Goal: Task Accomplishment & Management: Use online tool/utility

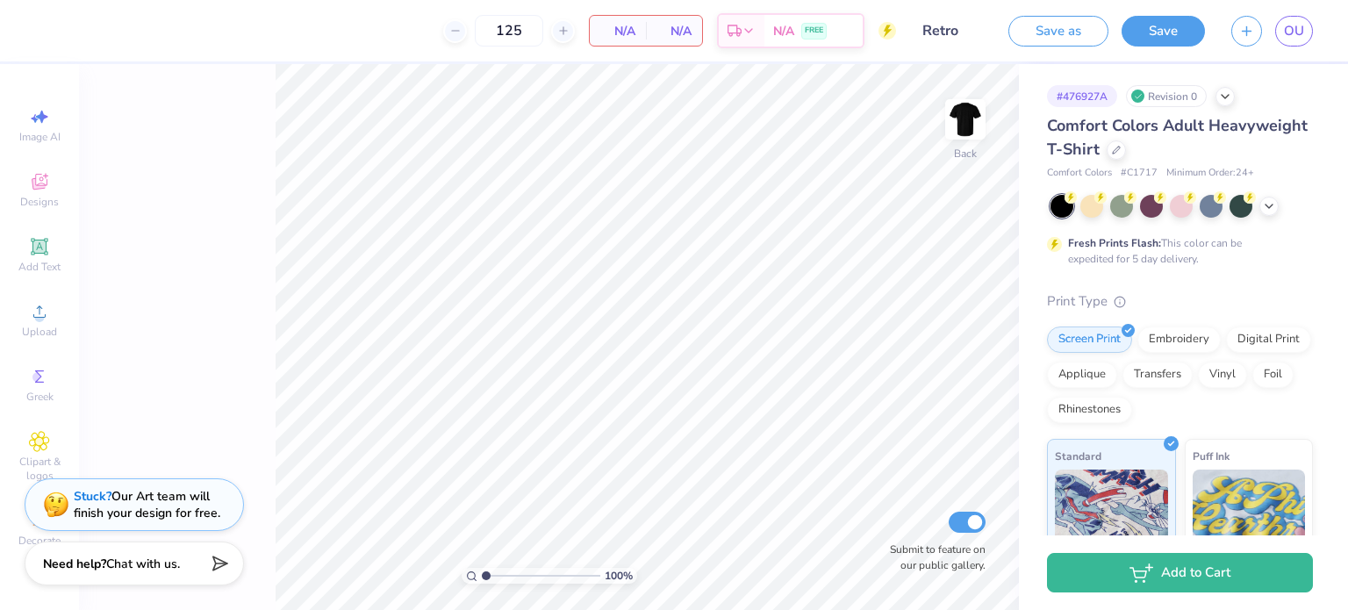
click at [1300, 30] on span "OU" at bounding box center [1294, 31] width 20 height 20
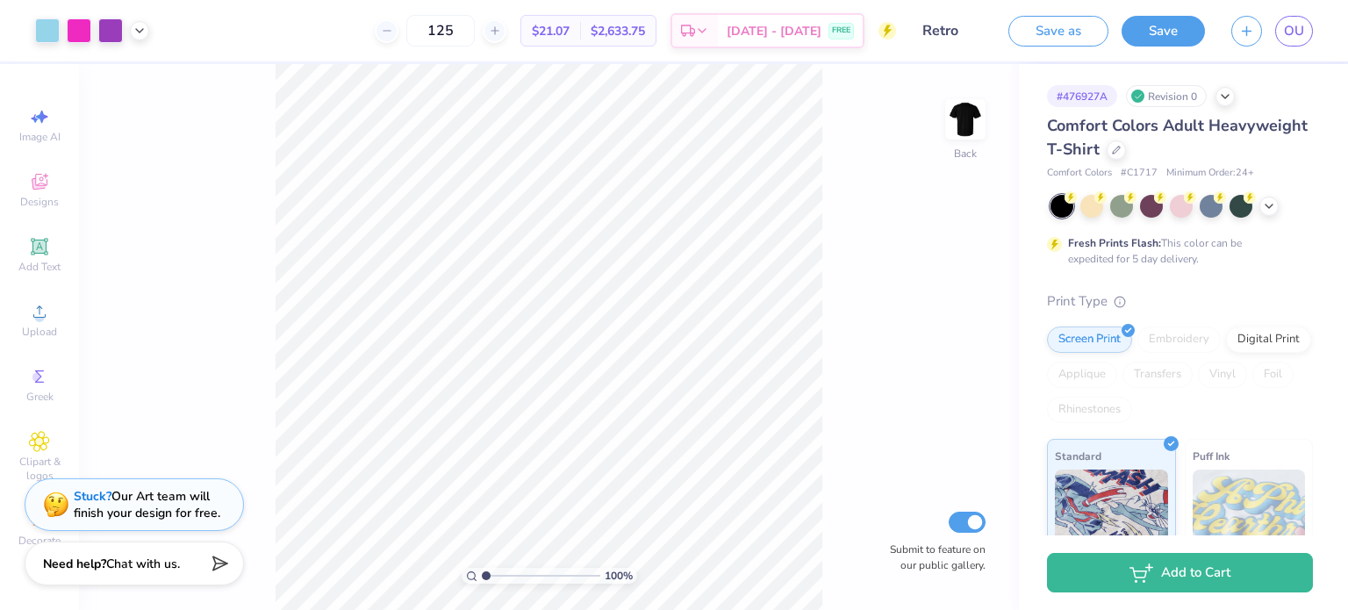
click at [1221, 139] on div "Comfort Colors Adult Heavyweight T-Shirt" at bounding box center [1180, 137] width 266 height 47
click at [1126, 143] on div at bounding box center [1116, 149] width 19 height 19
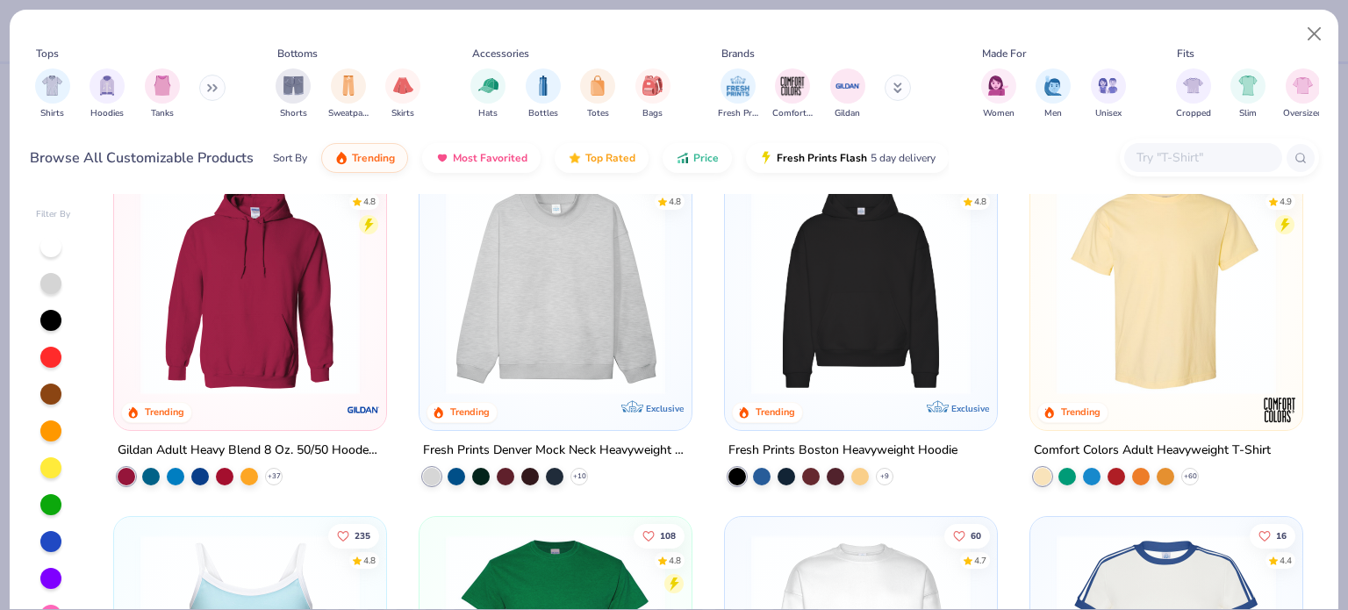
scroll to position [354, 0]
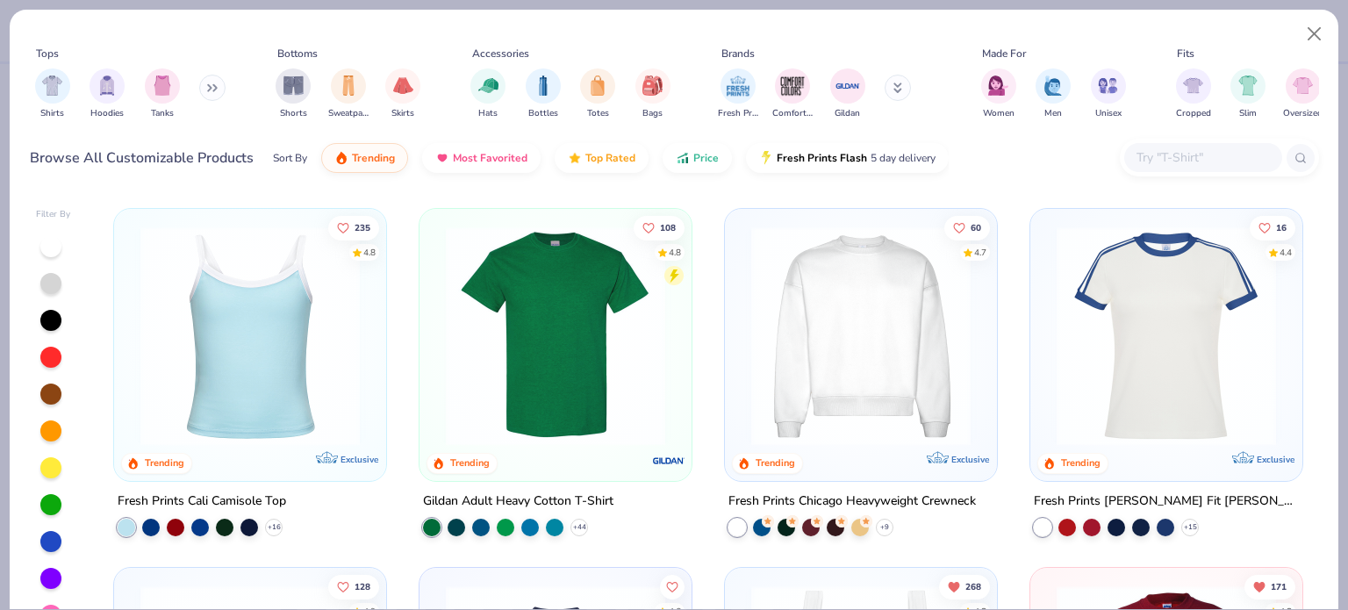
click at [1183, 167] on input "text" at bounding box center [1202, 157] width 135 height 20
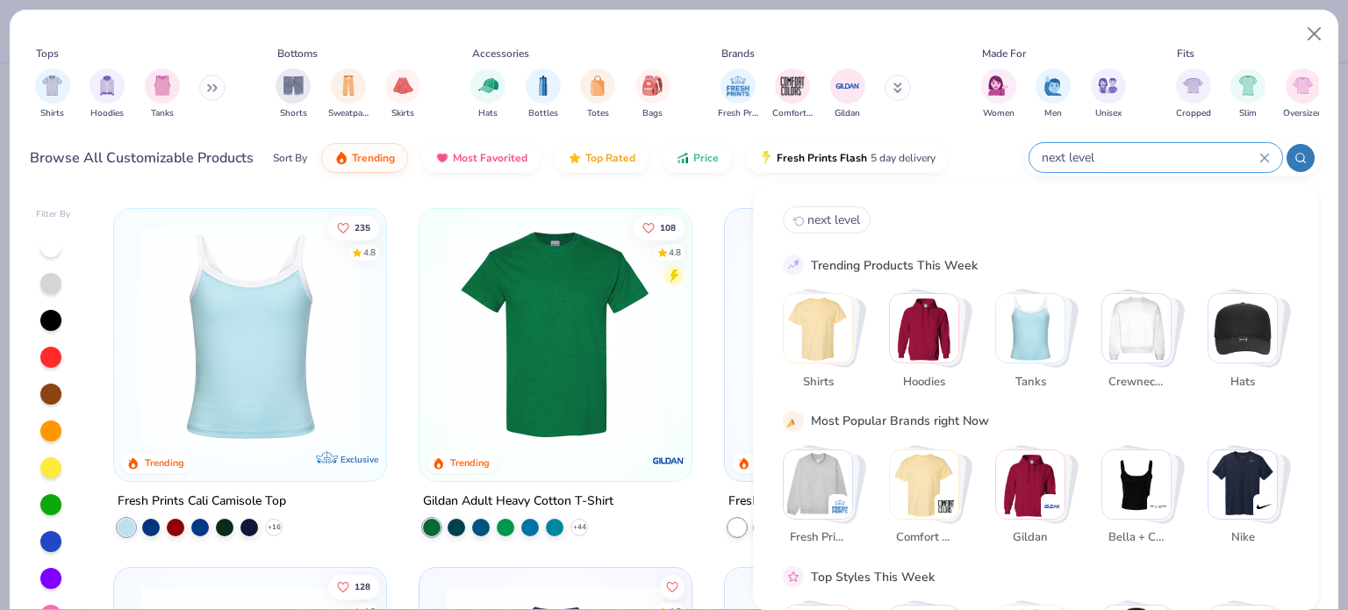
type input "next level"
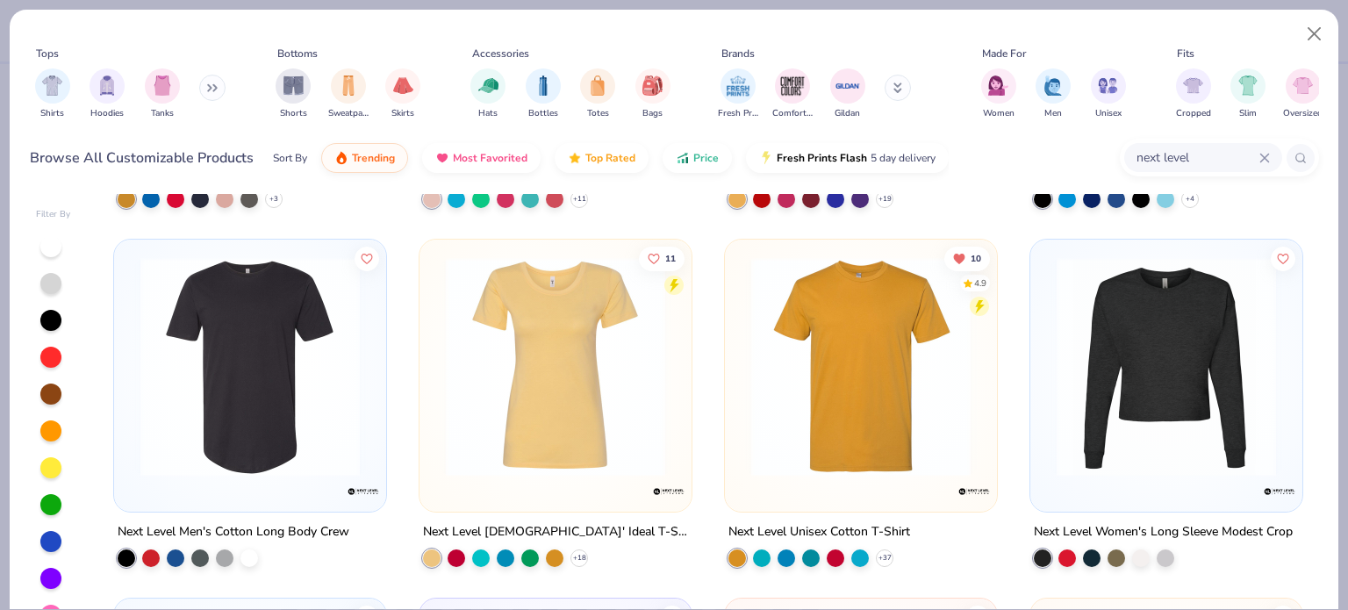
scroll to position [319, 0]
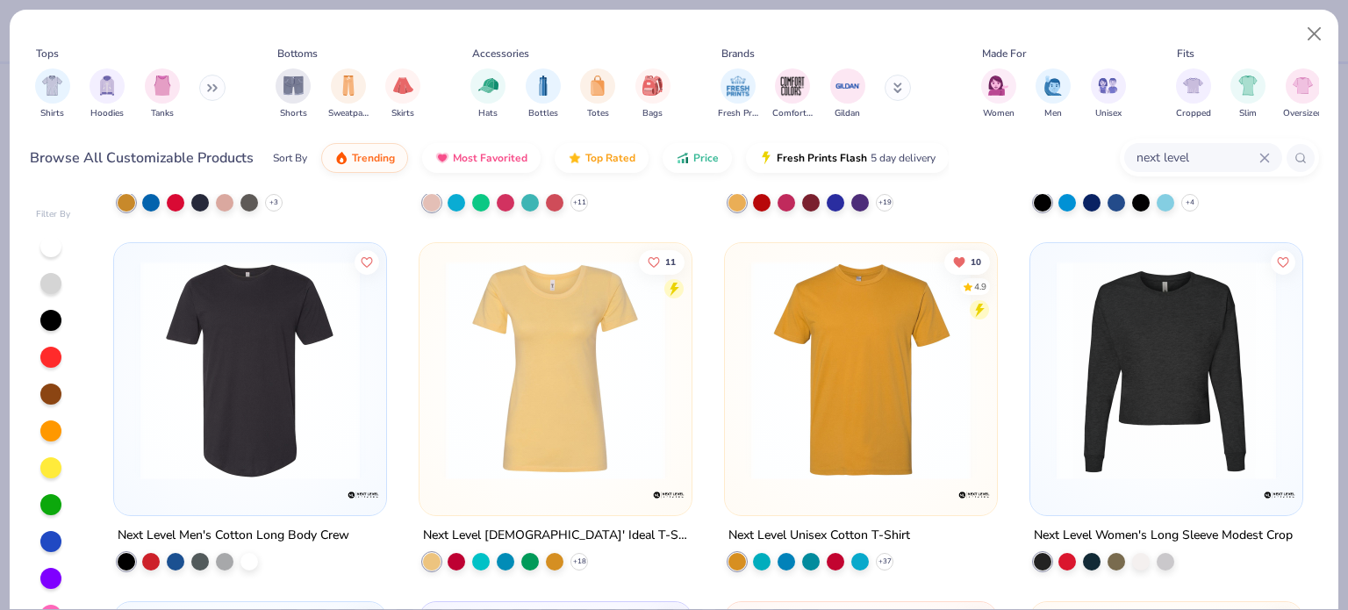
click at [793, 382] on img at bounding box center [860, 370] width 237 height 219
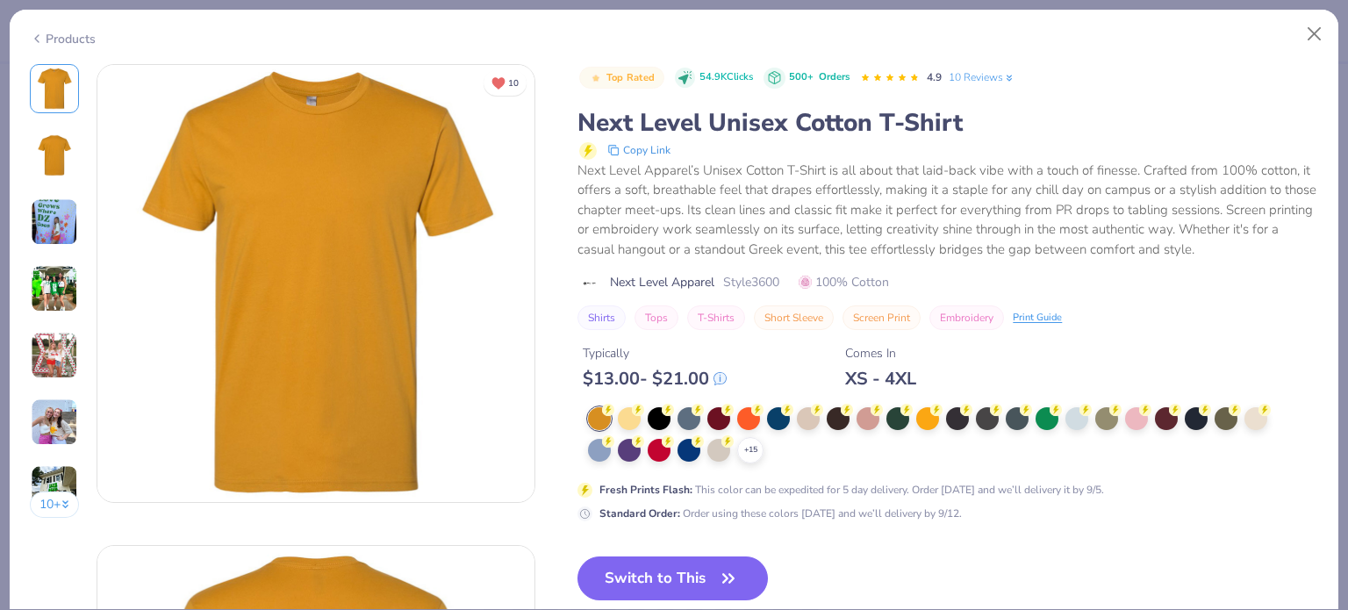
click at [651, 564] on button "Switch to This" at bounding box center [672, 578] width 190 height 44
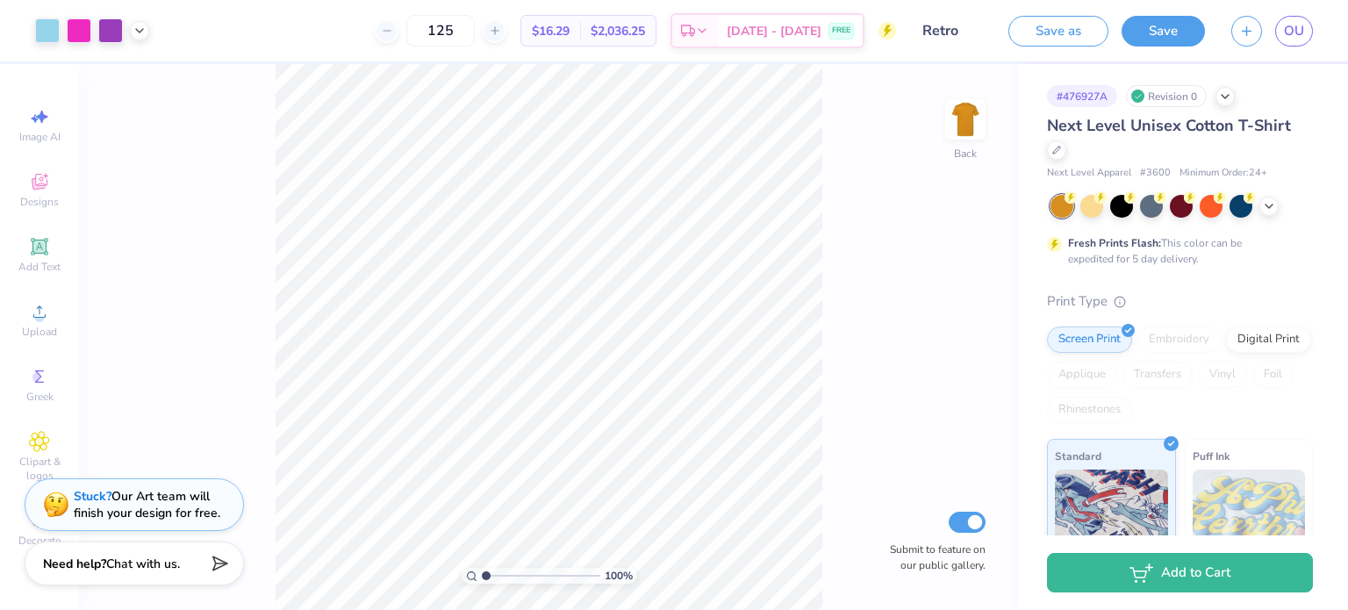
click at [1273, 208] on icon at bounding box center [1269, 206] width 14 height 14
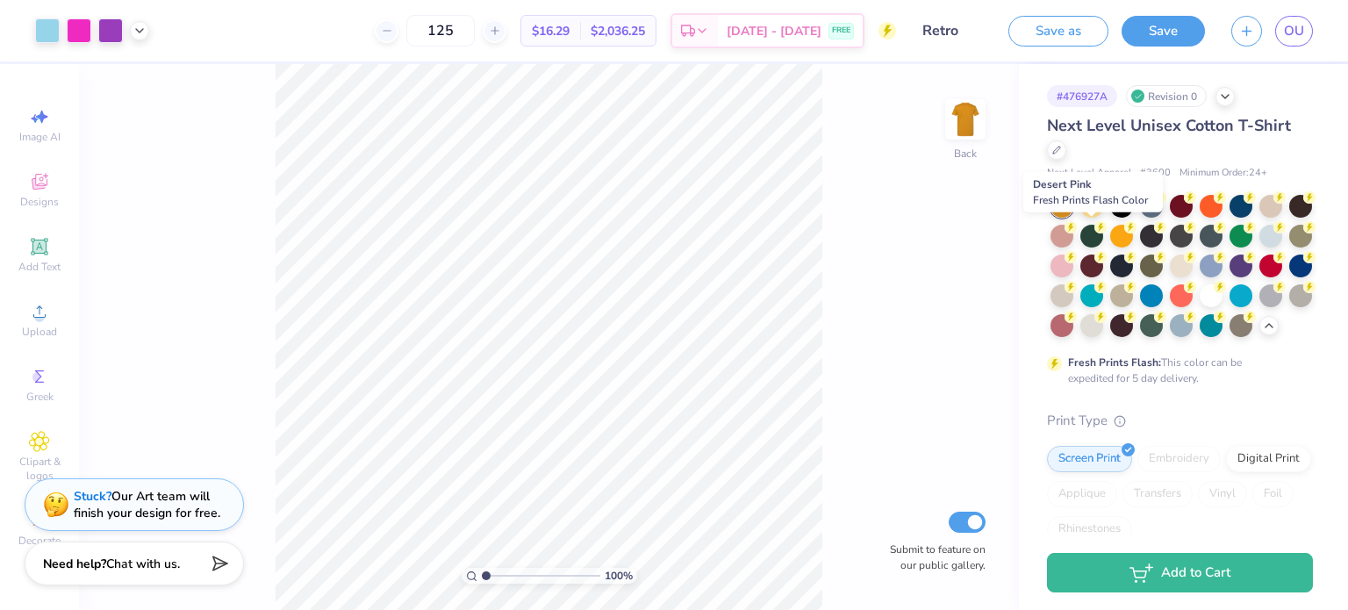
click at [1073, 240] on div at bounding box center [1061, 236] width 23 height 23
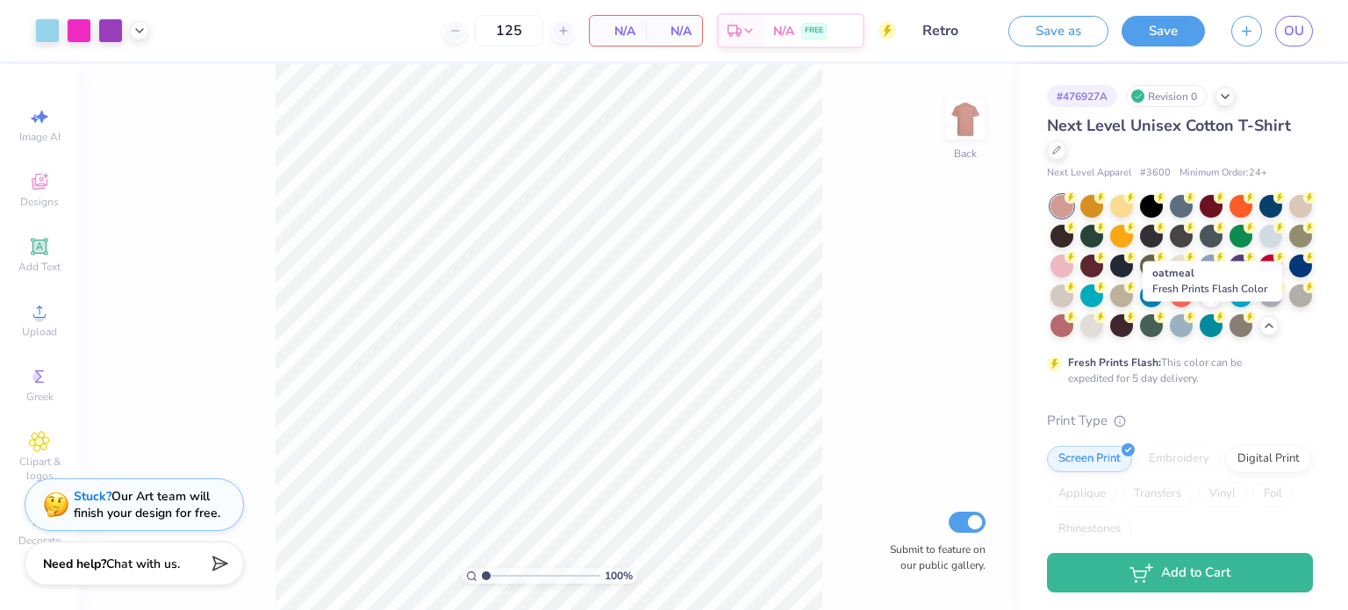
click at [1103, 325] on div at bounding box center [1091, 325] width 23 height 23
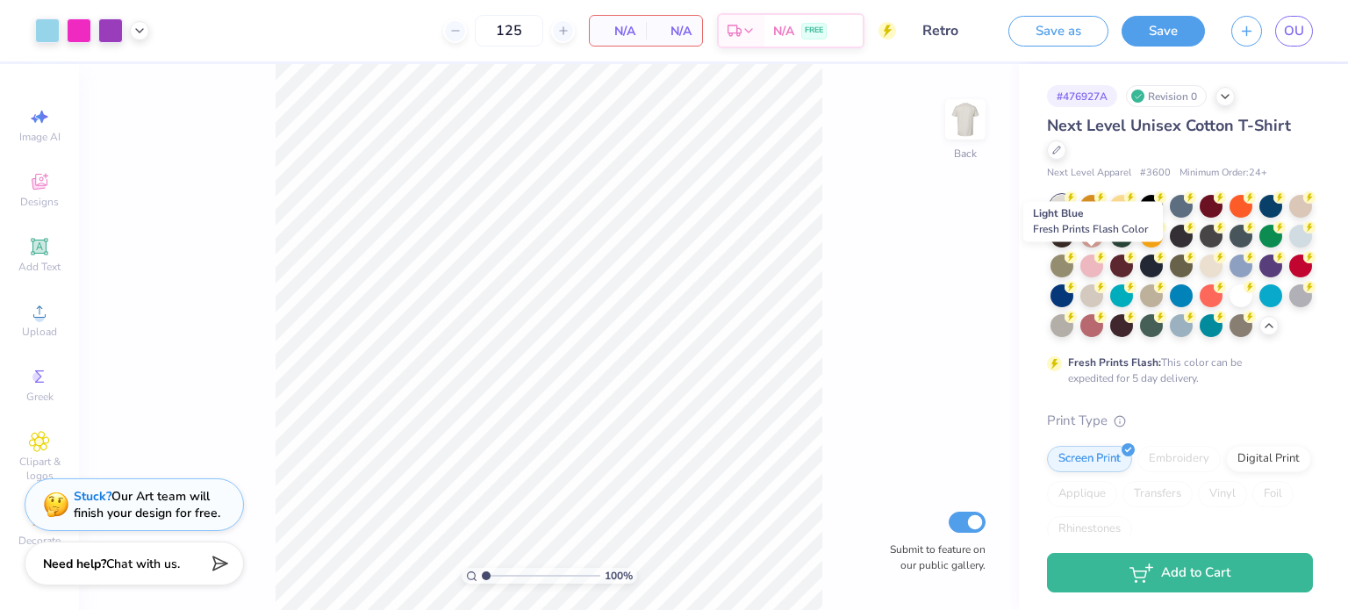
click at [1289, 247] on div at bounding box center [1300, 236] width 23 height 23
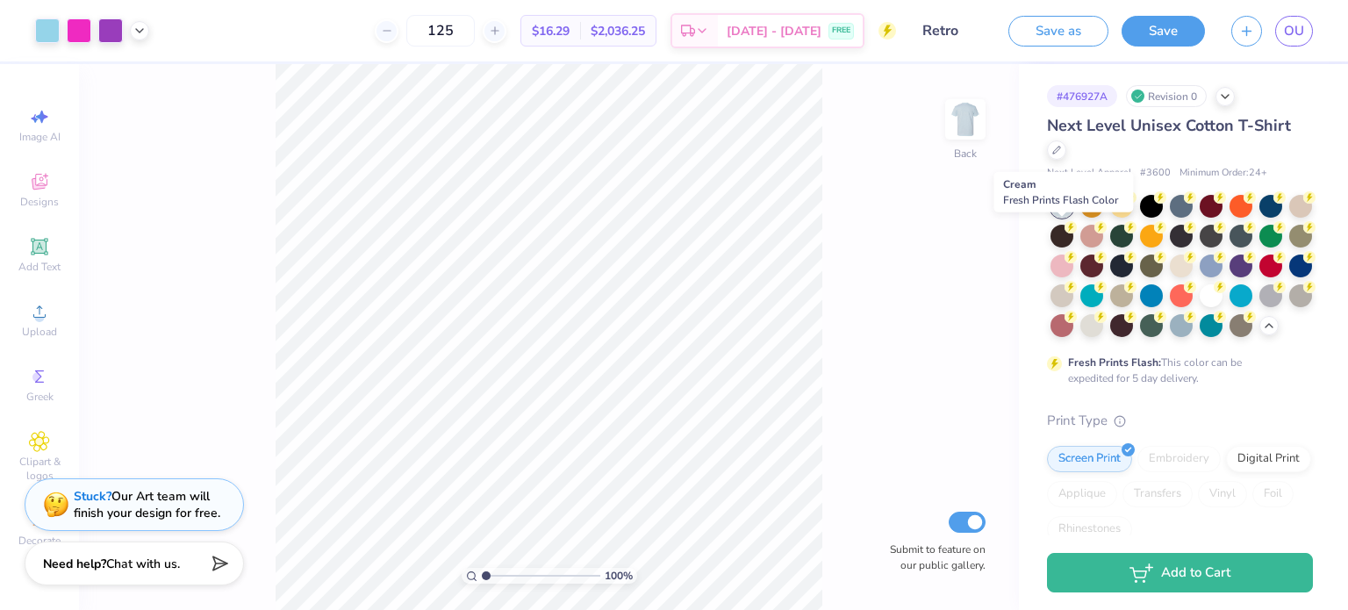
click at [1289, 218] on div at bounding box center [1300, 206] width 23 height 23
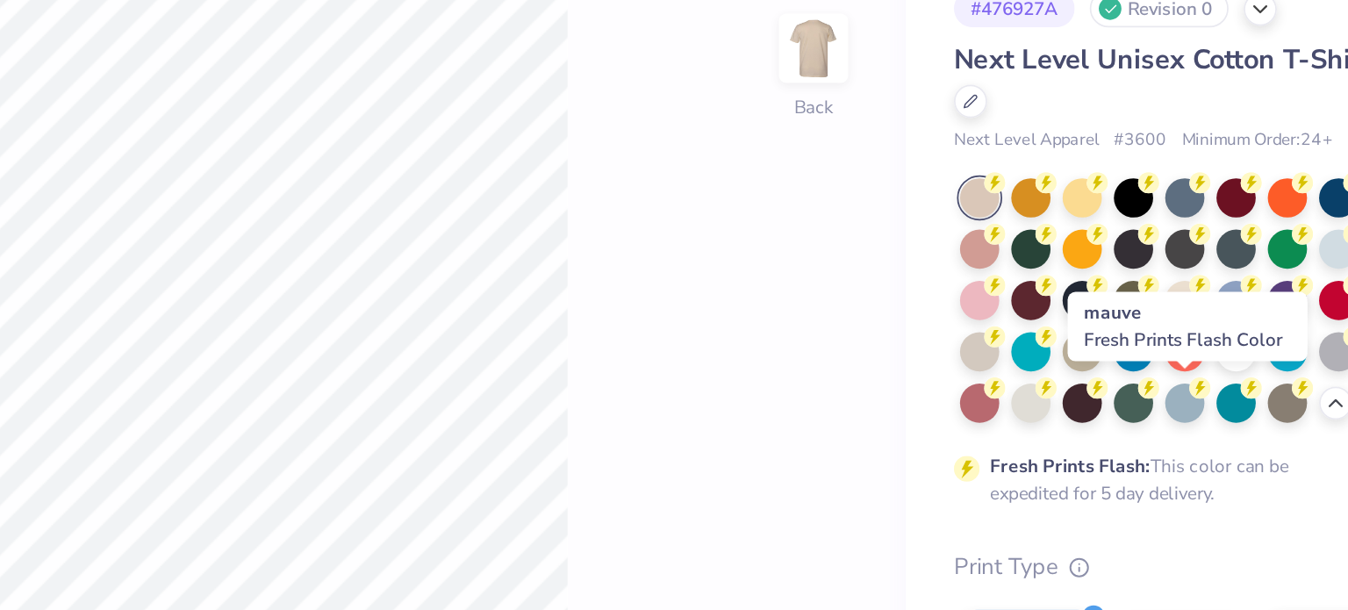
click at [1073, 324] on div at bounding box center [1061, 325] width 23 height 23
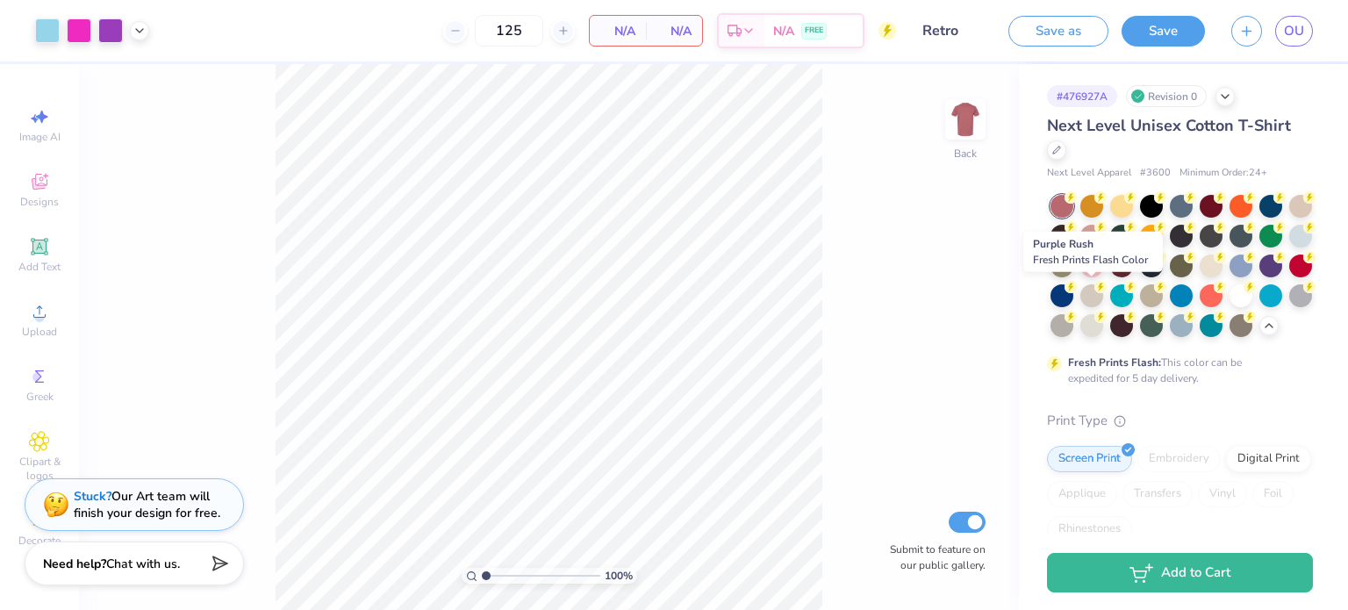
click at [1259, 277] on div at bounding box center [1270, 265] width 23 height 23
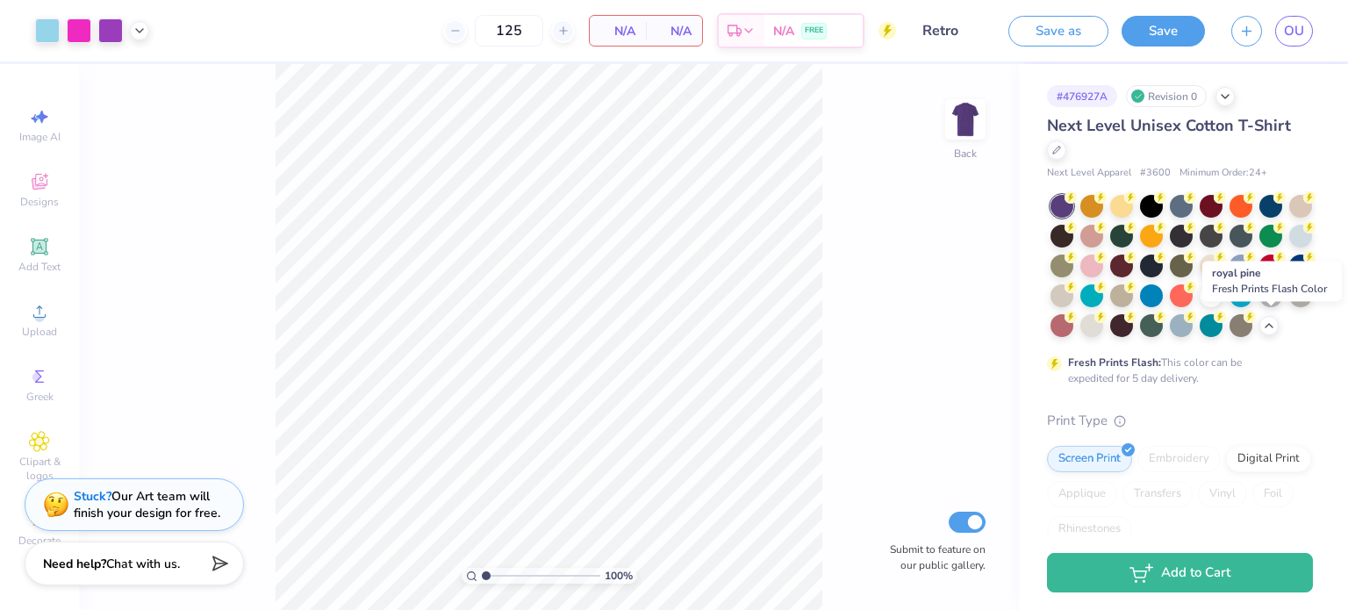
click at [1163, 328] on div at bounding box center [1151, 325] width 23 height 23
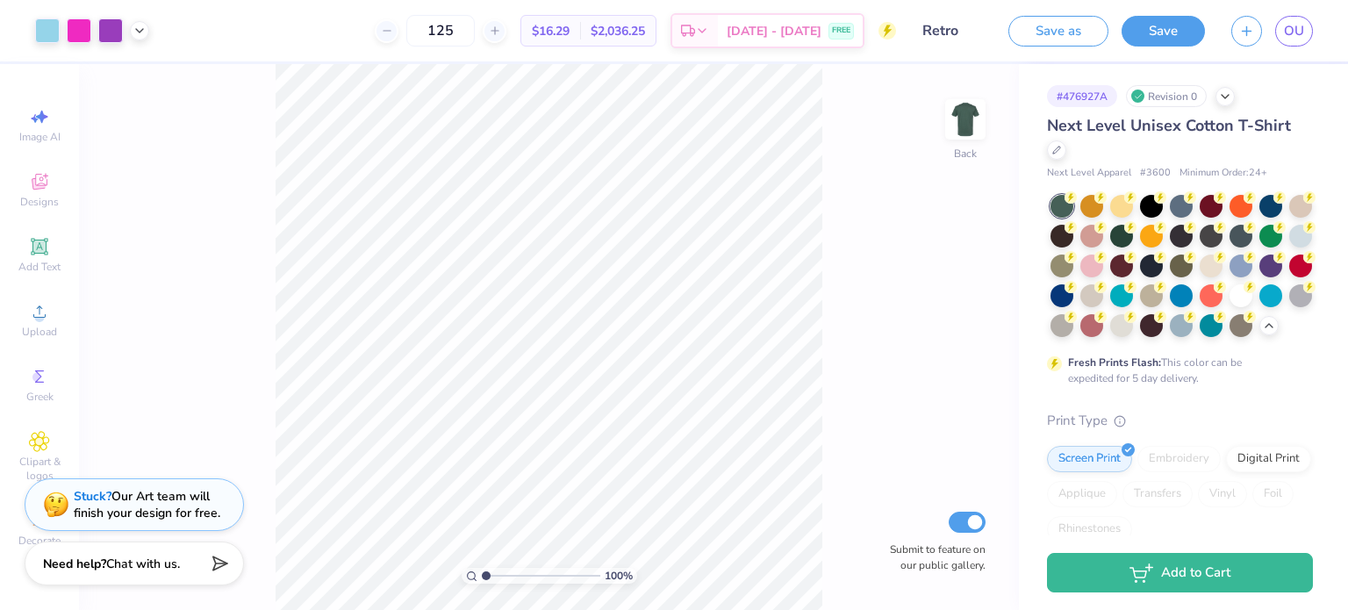
click at [1135, 330] on div at bounding box center [1181, 266] width 262 height 142
click at [1289, 307] on div at bounding box center [1300, 295] width 23 height 23
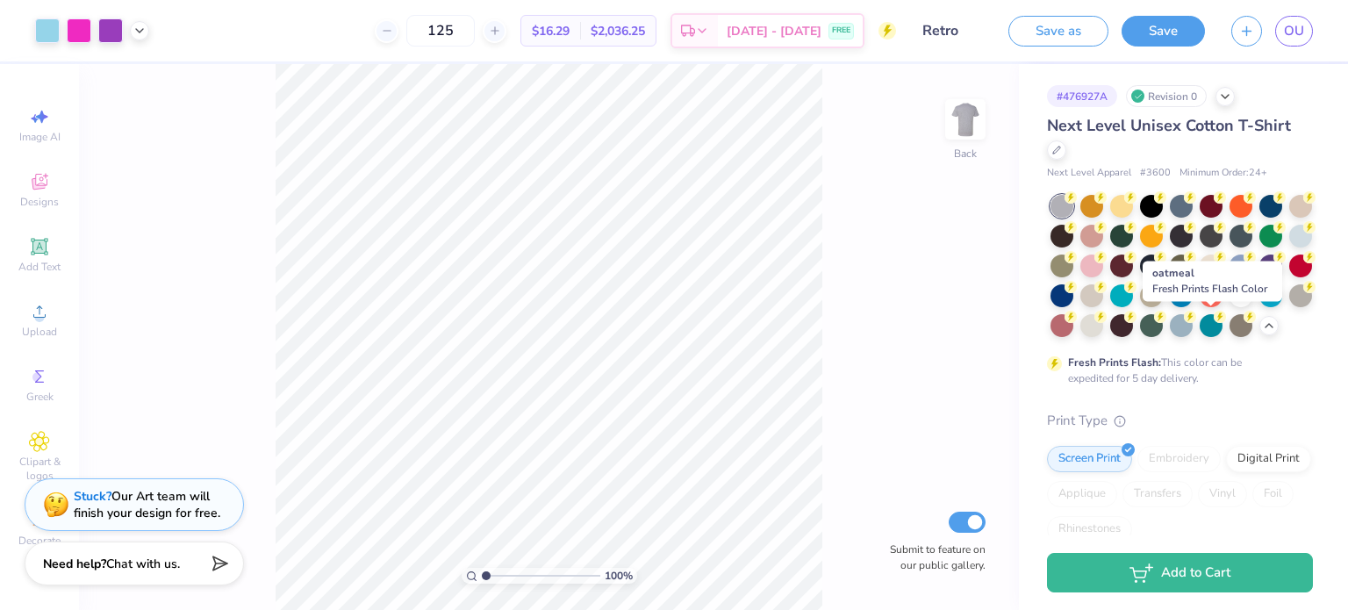
click at [1103, 319] on div at bounding box center [1091, 325] width 23 height 23
click at [1140, 277] on div at bounding box center [1181, 266] width 262 height 142
click at [1103, 276] on div at bounding box center [1091, 265] width 23 height 23
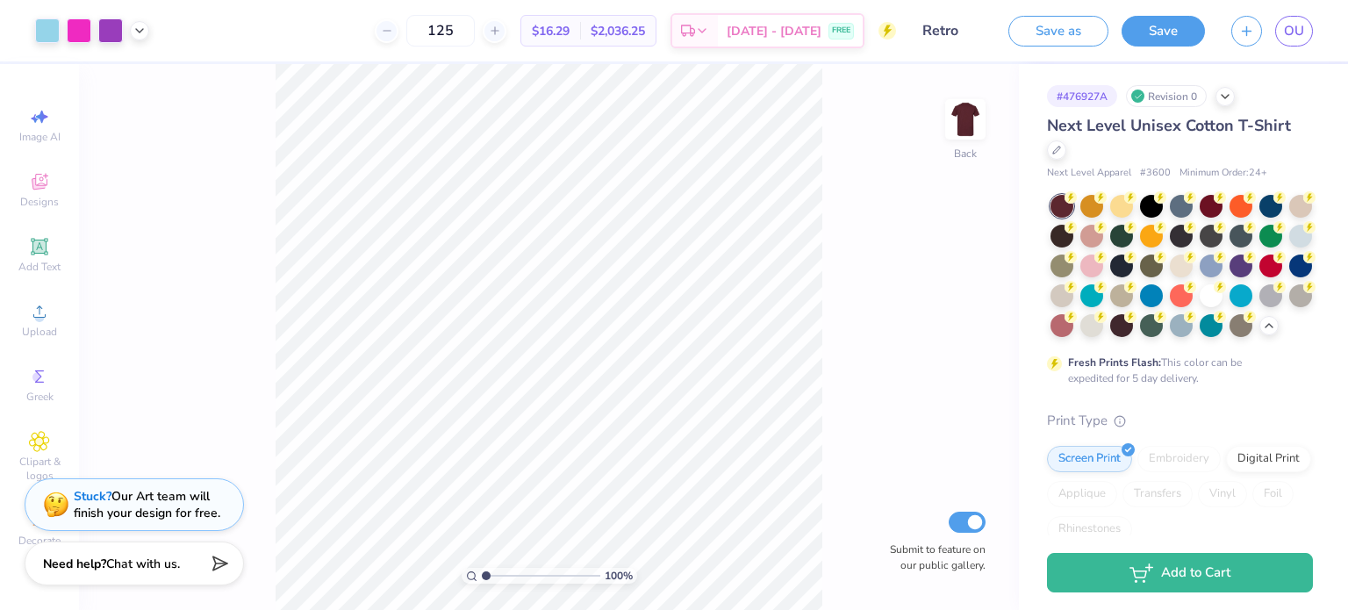
click at [1103, 269] on div at bounding box center [1091, 265] width 23 height 23
click at [1222, 269] on div at bounding box center [1211, 265] width 23 height 23
click at [1122, 211] on div at bounding box center [1121, 206] width 23 height 23
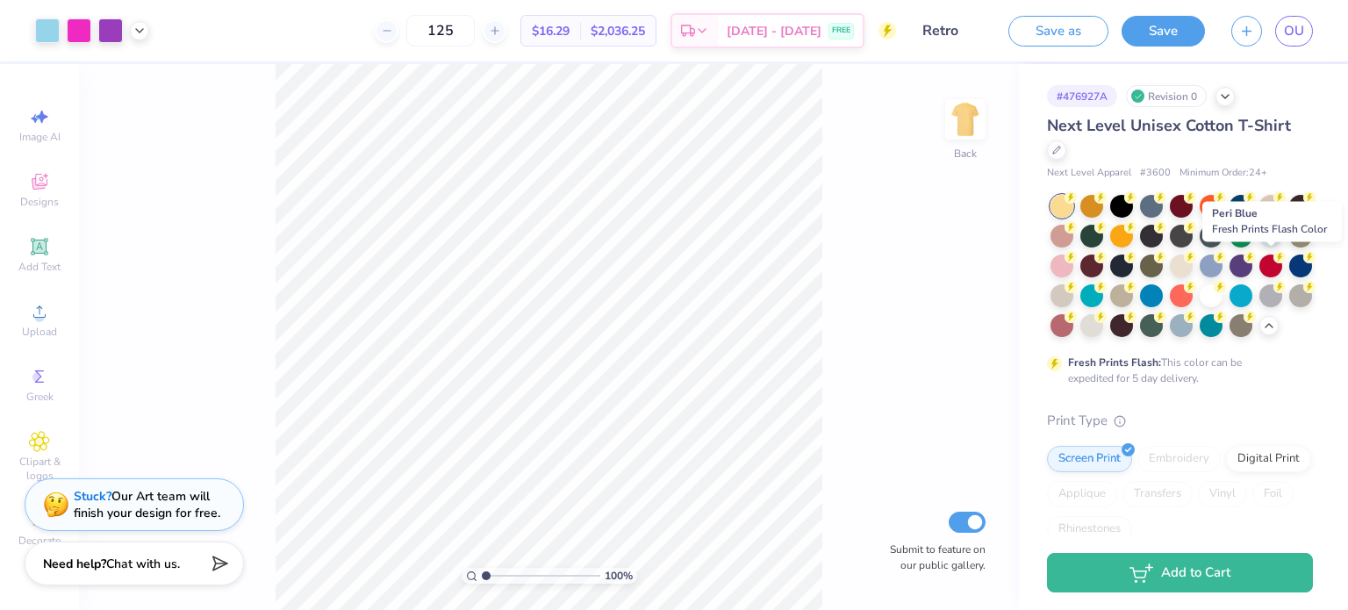
click at [1222, 266] on div at bounding box center [1211, 265] width 23 height 23
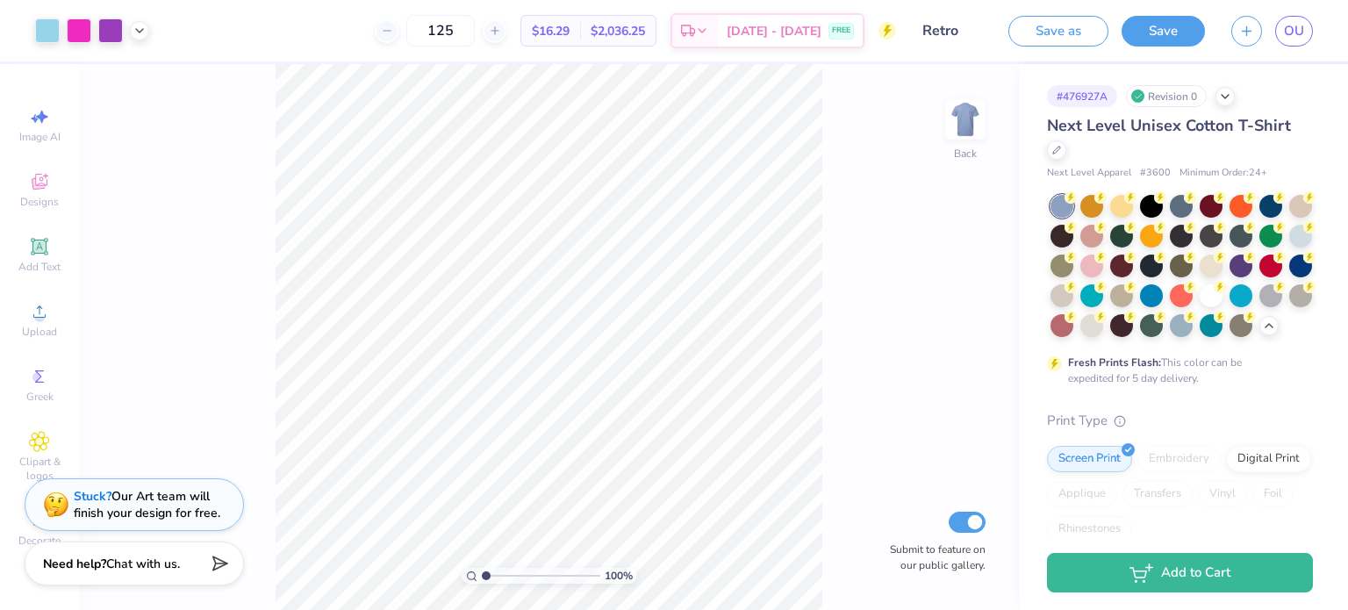
click at [1230, 94] on icon at bounding box center [1225, 97] width 14 height 14
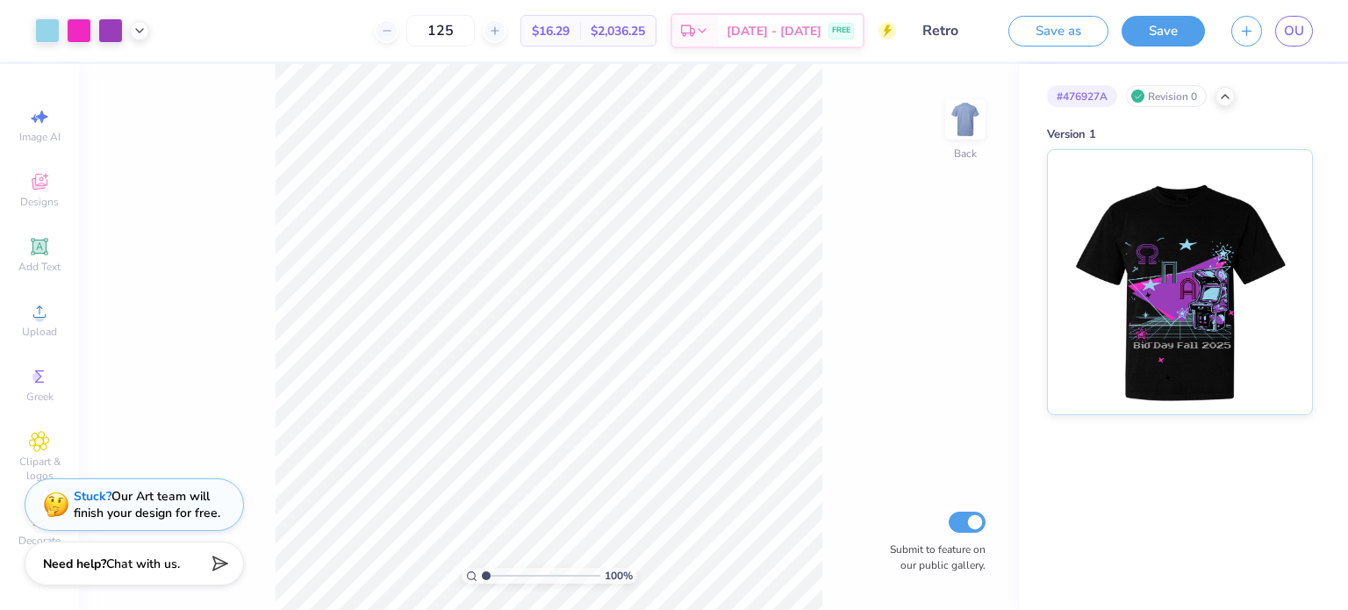
click at [1230, 94] on icon at bounding box center [1225, 97] width 14 height 14
